Goal: Task Accomplishment & Management: Manage account settings

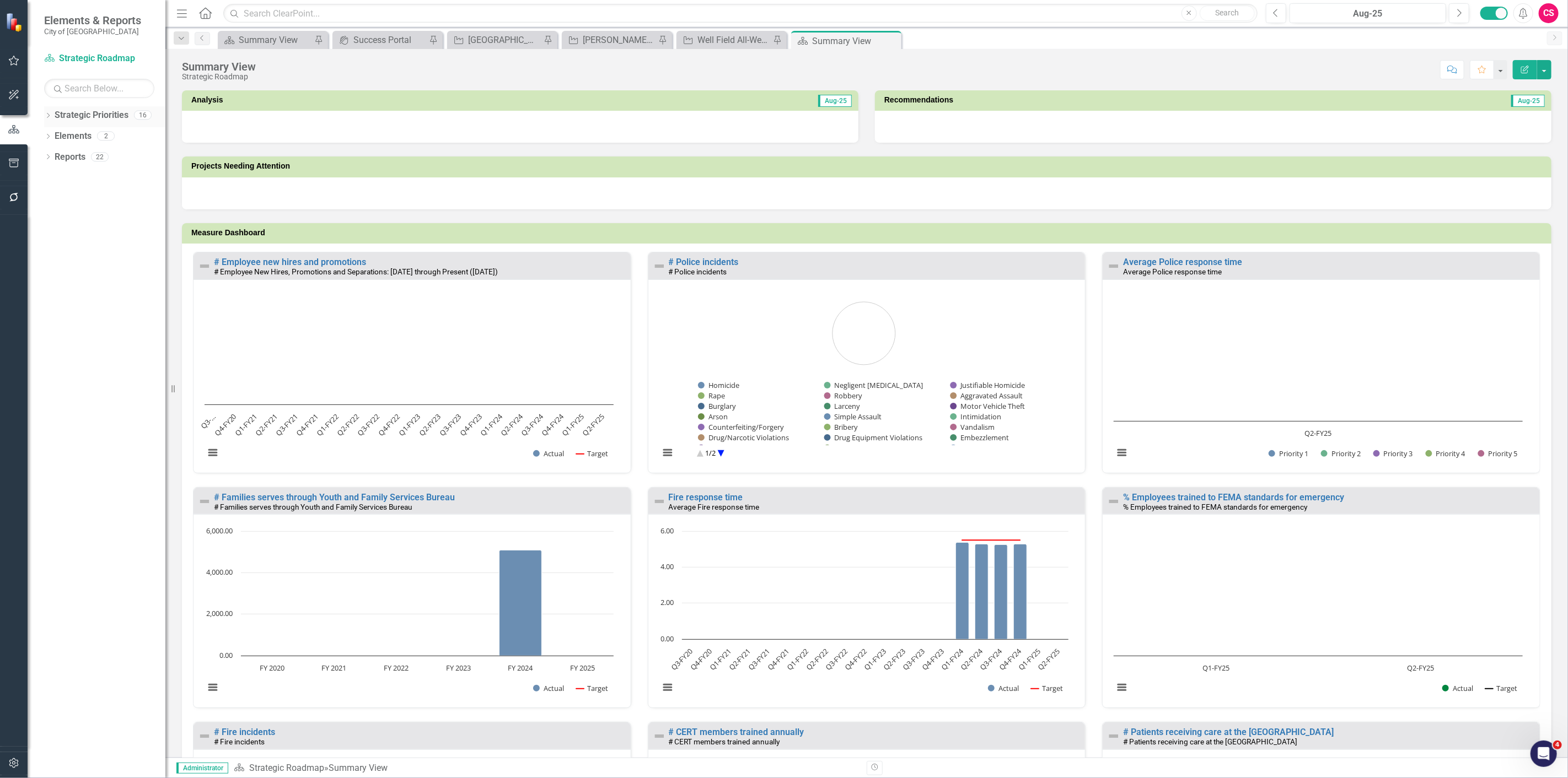
click at [45, 118] on icon "Dropdown" at bounding box center [48, 117] width 8 height 6
click at [17, 765] on icon "button" at bounding box center [14, 764] width 11 height 9
click at [71, 176] on link "System Setup" at bounding box center [96, 169] width 138 height 13
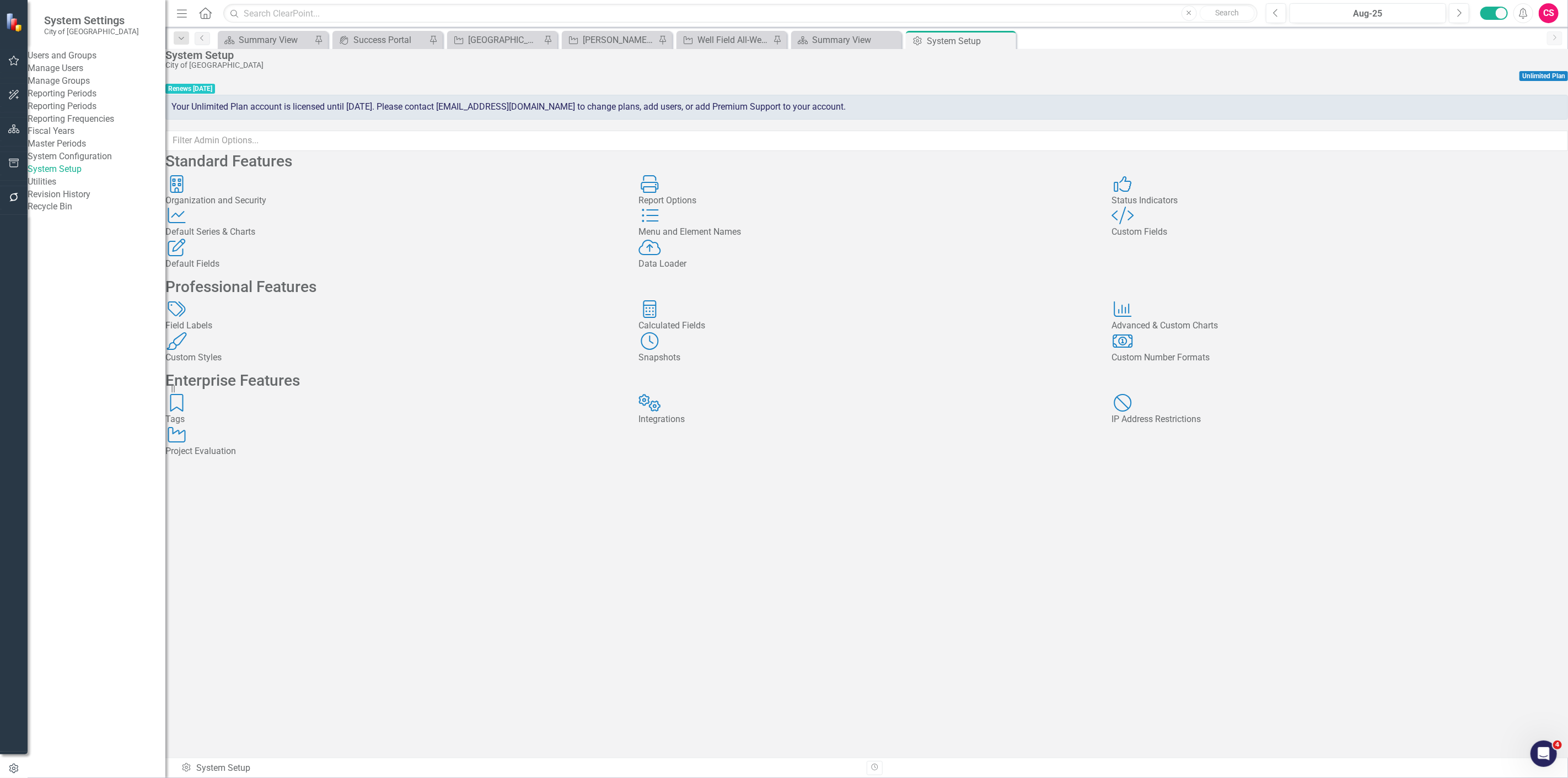
click at [1214, 239] on div "Custom Fields" at bounding box center [1340, 232] width 457 height 13
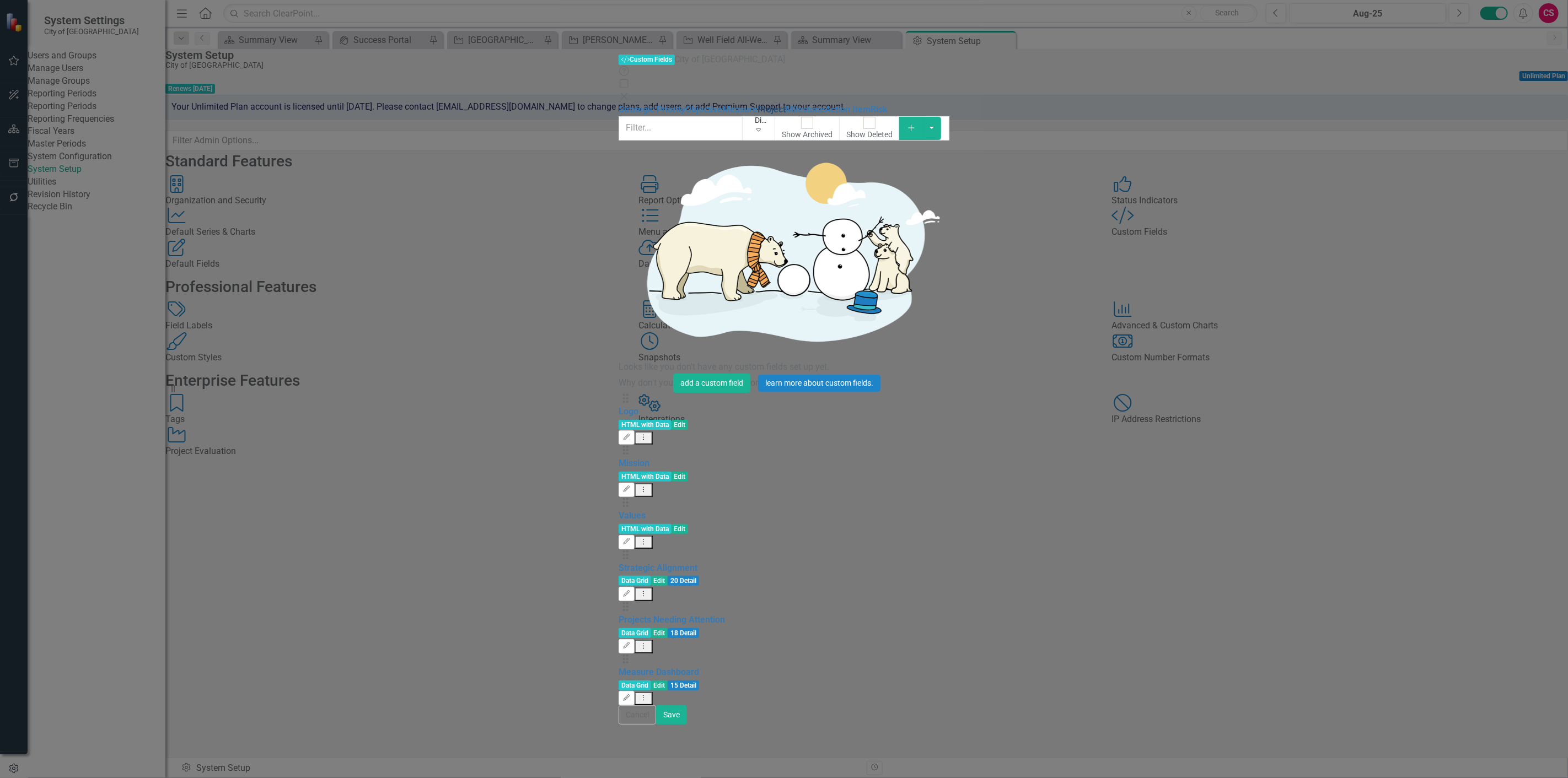
click at [757, 104] on link "Project" at bounding box center [771, 109] width 28 height 11
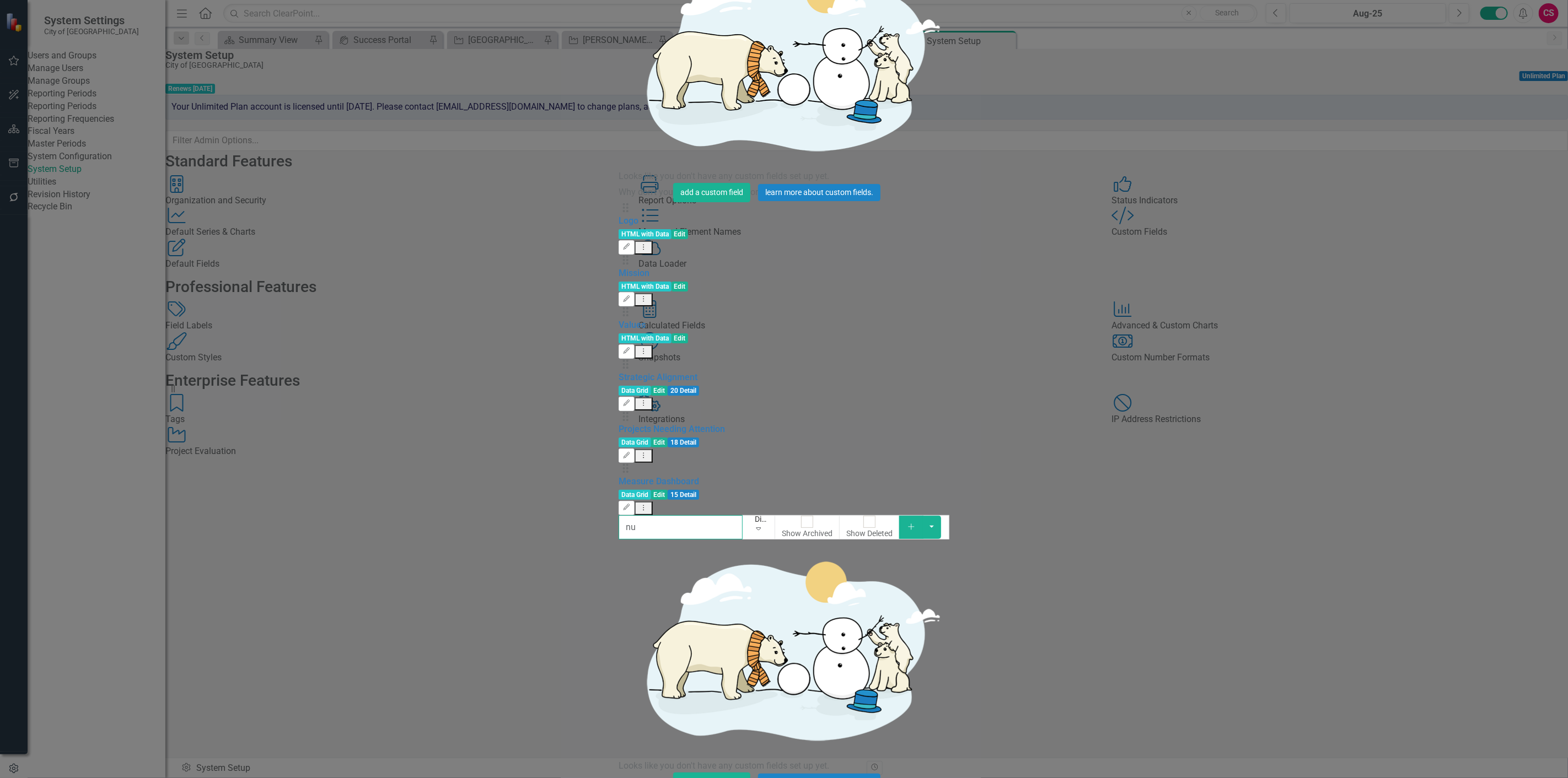
type input "nu"
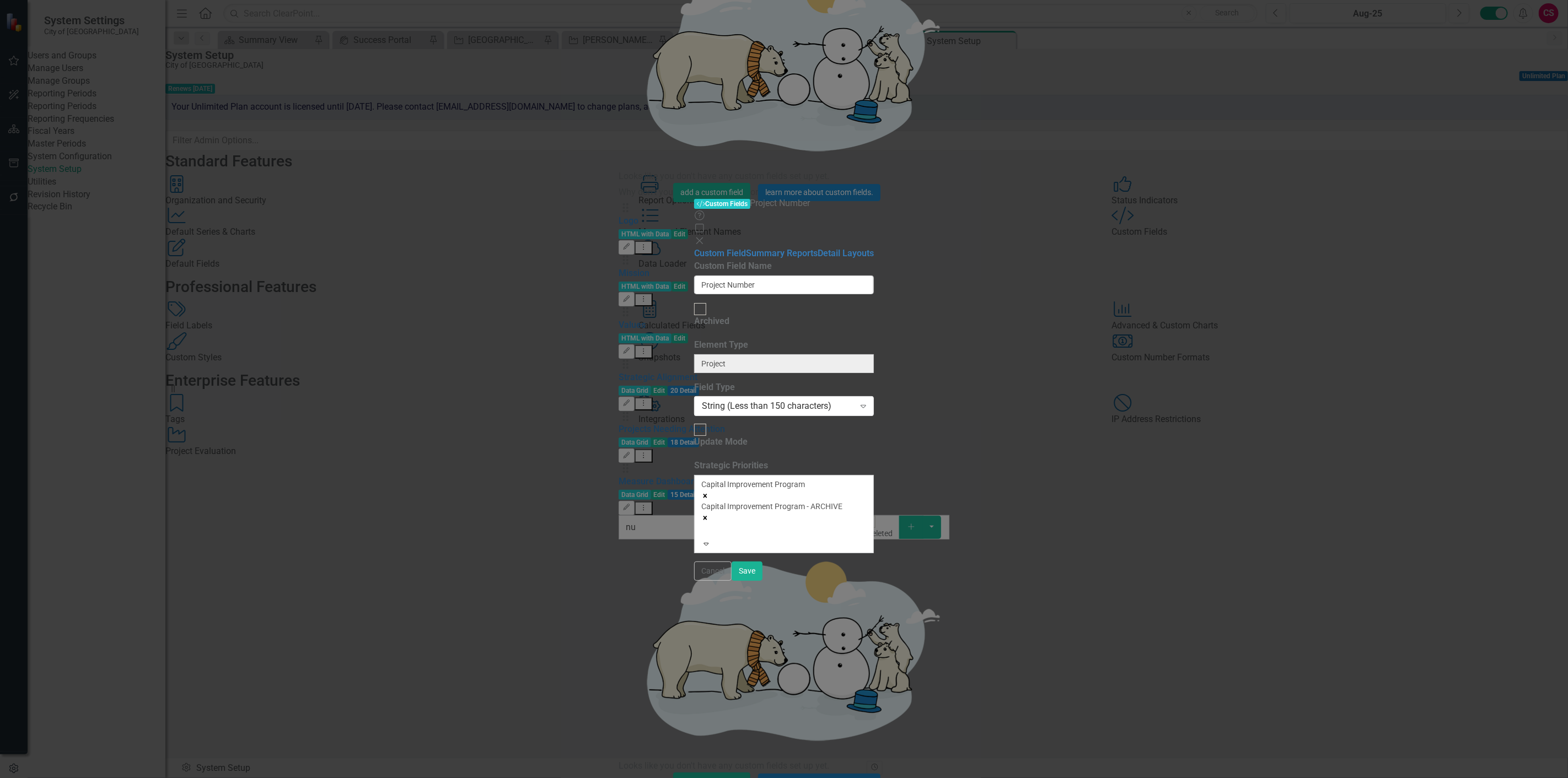
click at [707, 494] on icon "Remove Capital Improvement Program" at bounding box center [705, 496] width 4 height 4
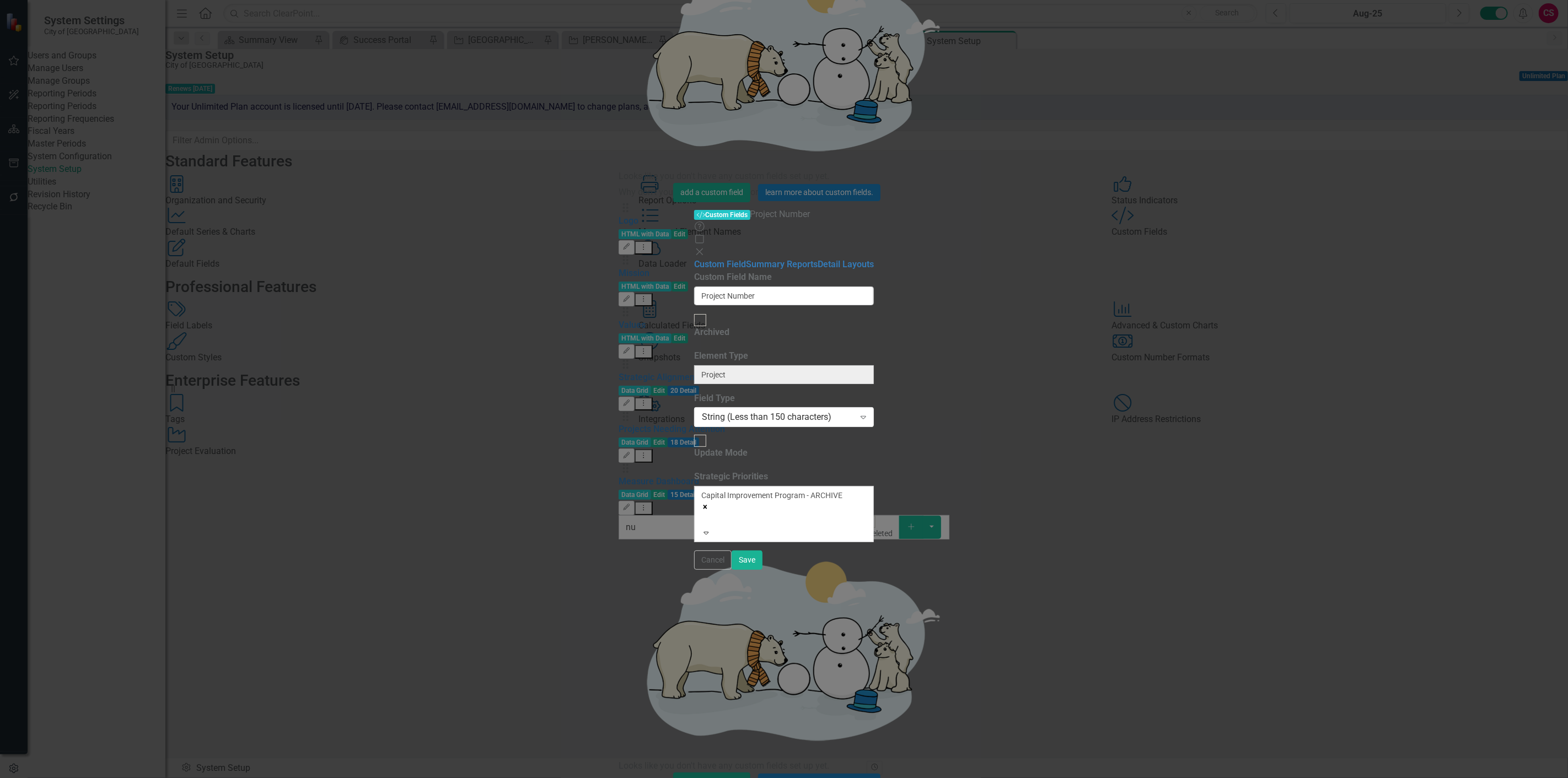
click at [709, 503] on icon "Remove Capital Improvement Program - ARCHIVE" at bounding box center [705, 507] width 8 height 8
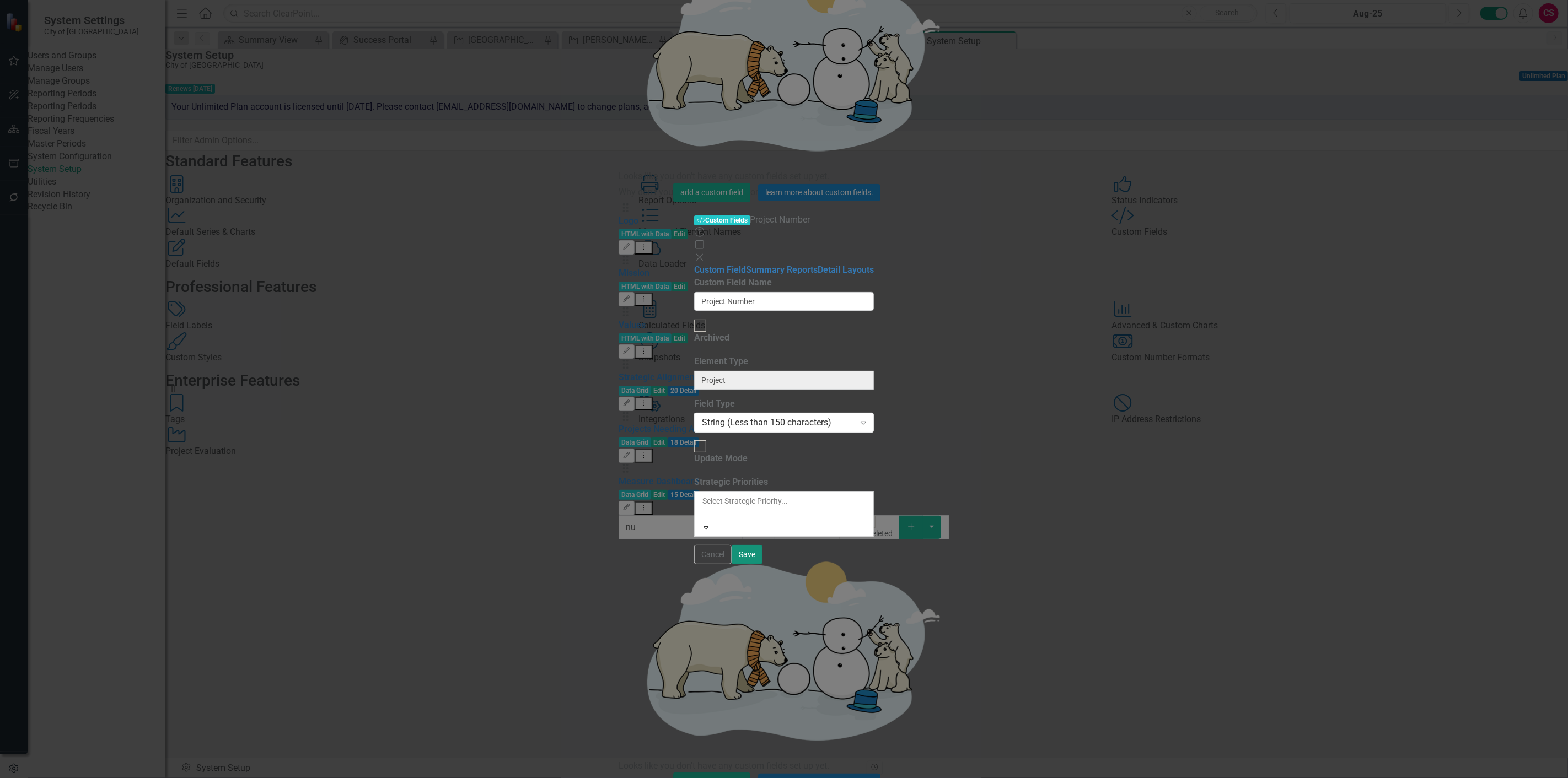
click at [762, 564] on button "Save" at bounding box center [746, 554] width 31 height 19
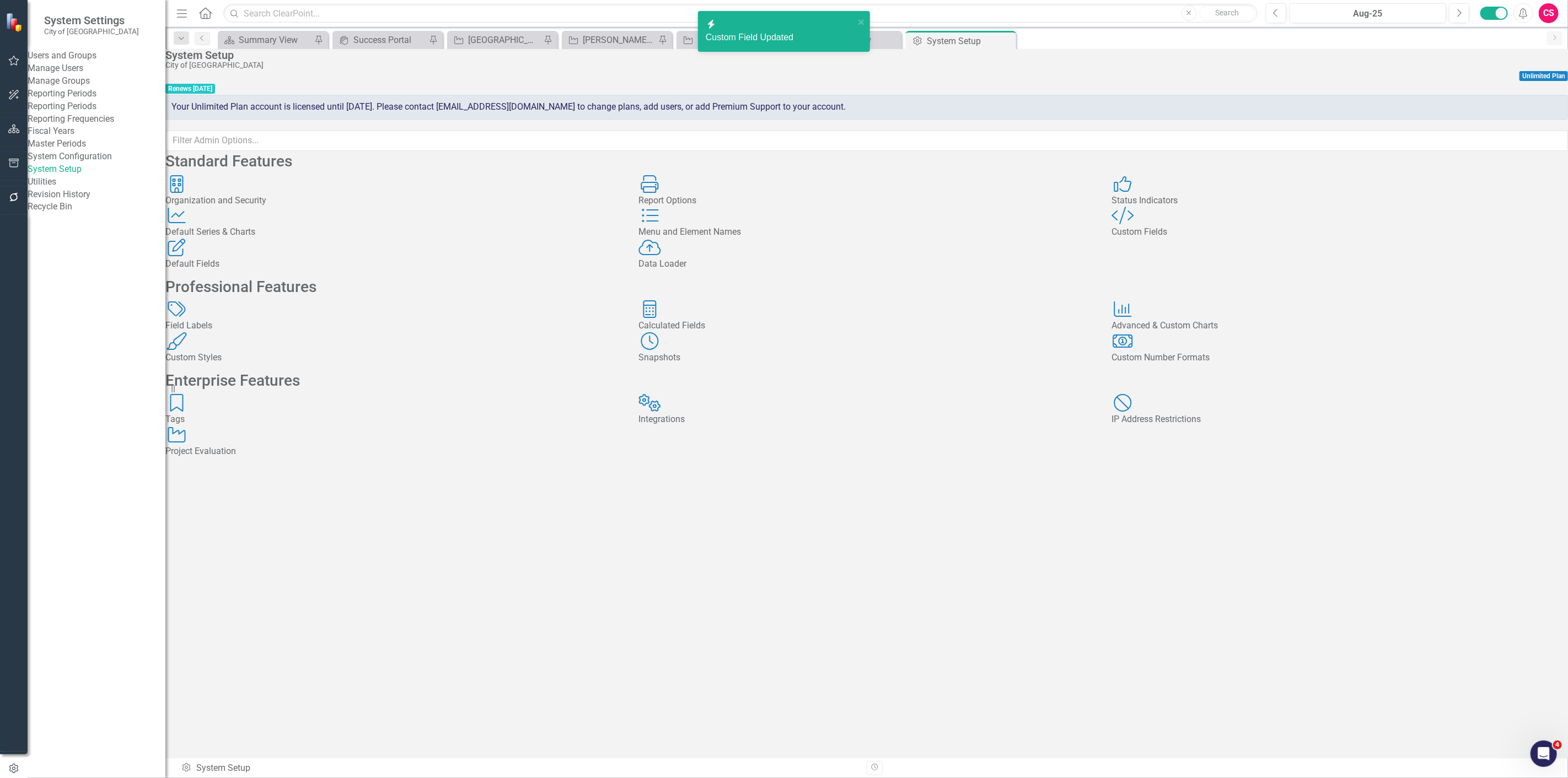
click at [829, 457] on div "Standard Features Organization and Security Organization and Security Report Op…" at bounding box center [866, 305] width 1403 height 304
